Goal: Task Accomplishment & Management: Manage account settings

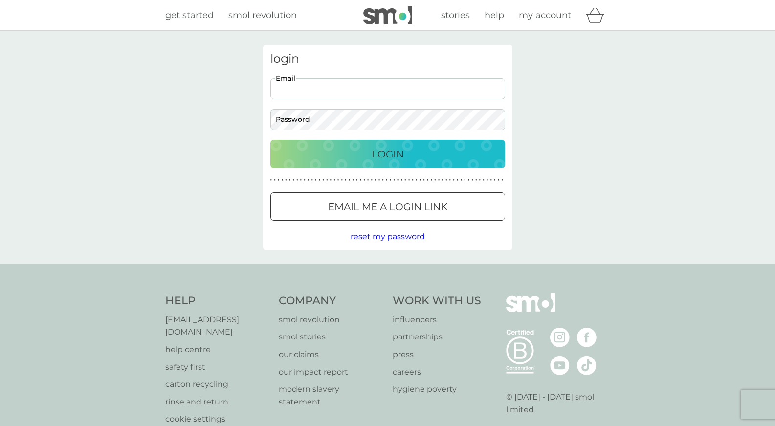
type input "threeriversaccounts@icloud.com"
click at [399, 154] on p "Login" at bounding box center [388, 154] width 32 height 16
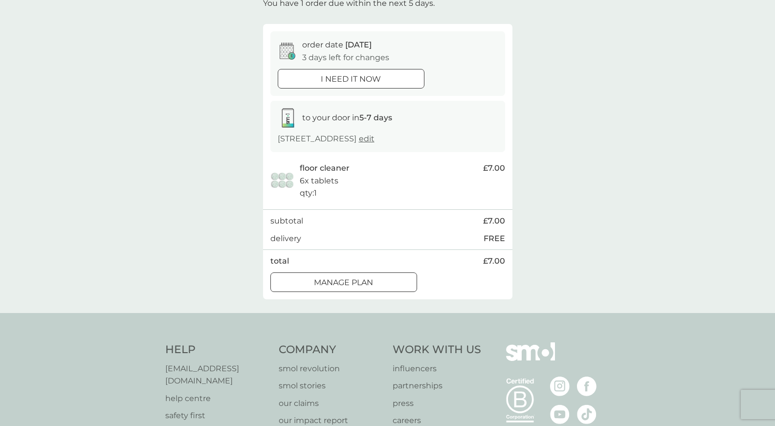
scroll to position [48, 0]
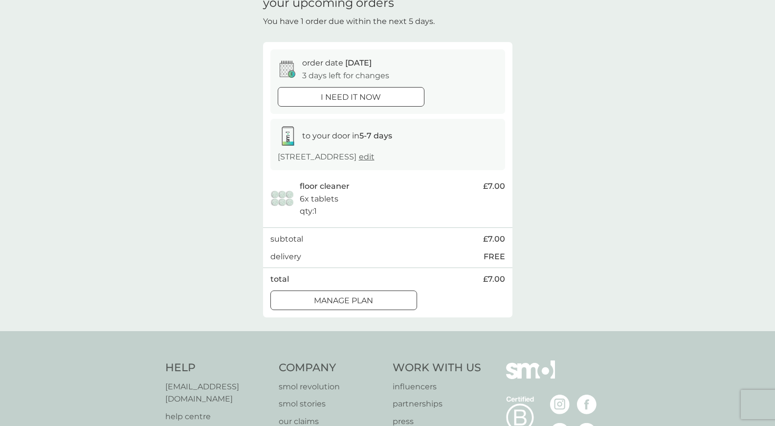
click at [340, 306] on div at bounding box center [343, 300] width 35 height 10
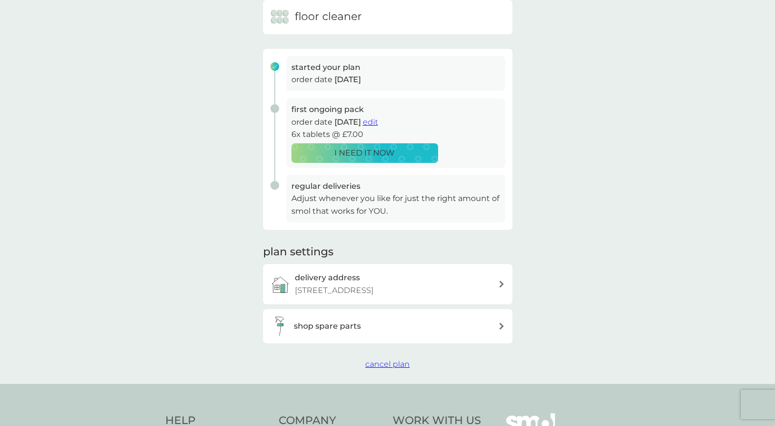
scroll to position [133, 0]
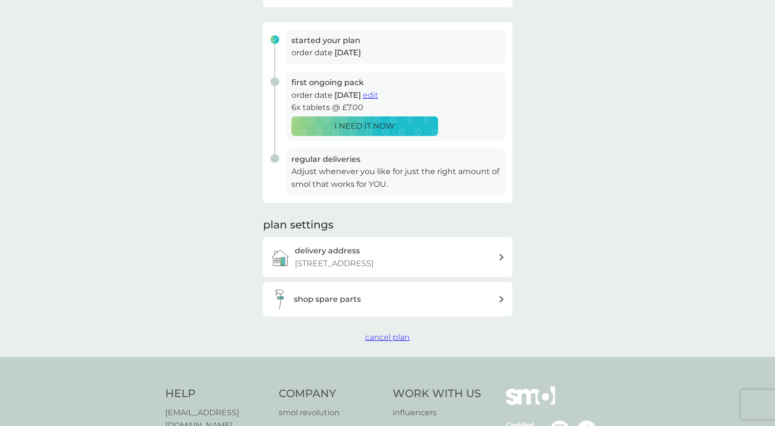
click at [353, 178] on p "Adjust whenever you like for just the right amount of smol that works for YOU." at bounding box center [395, 177] width 209 height 25
click at [378, 96] on span "edit" at bounding box center [370, 94] width 15 height 9
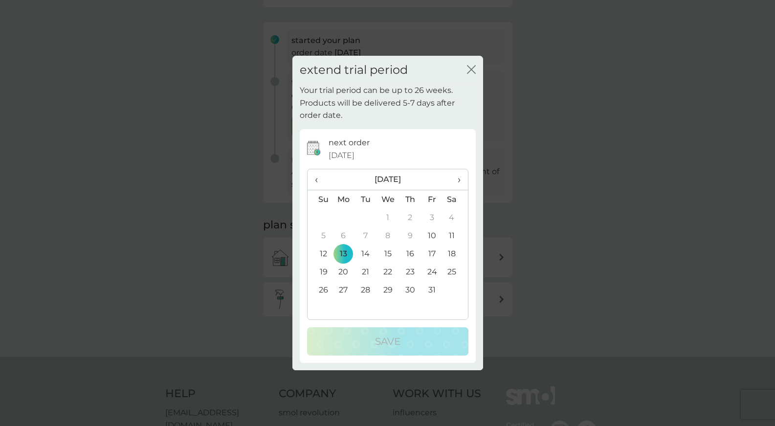
click at [459, 179] on span "›" at bounding box center [455, 179] width 10 height 21
click at [345, 234] on td "3" at bounding box center [343, 235] width 22 height 18
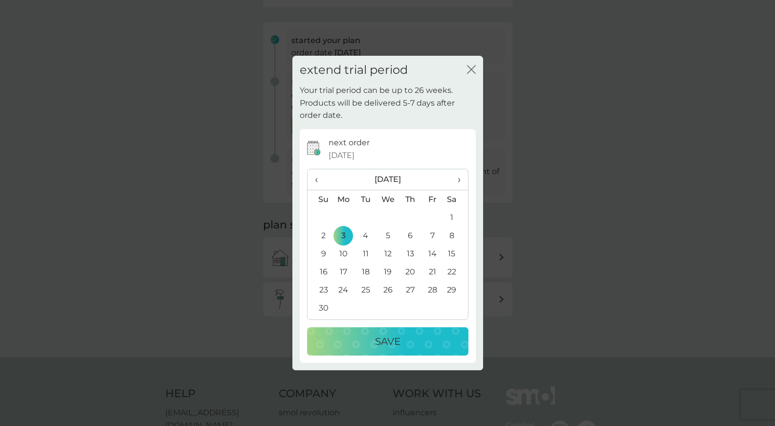
click at [378, 339] on p "Save" at bounding box center [387, 341] width 25 height 16
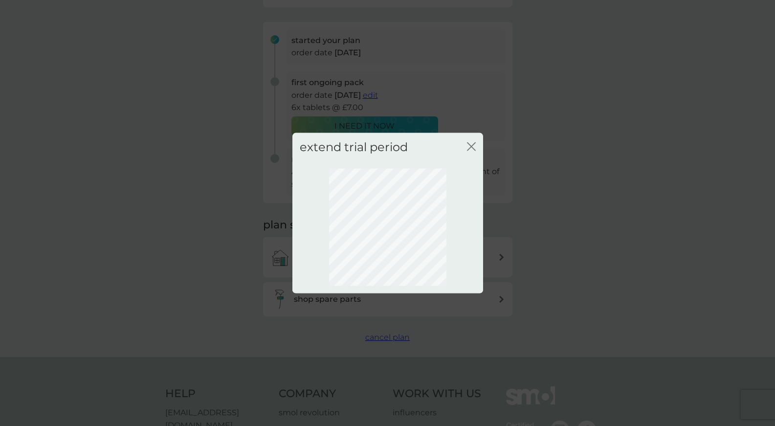
scroll to position [0, 0]
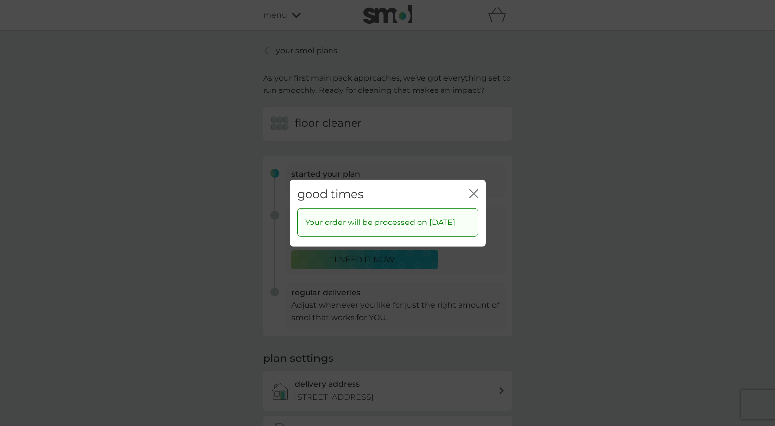
click at [474, 189] on icon "close" at bounding box center [473, 193] width 9 height 9
